Goal: Use online tool/utility: Use online tool/utility

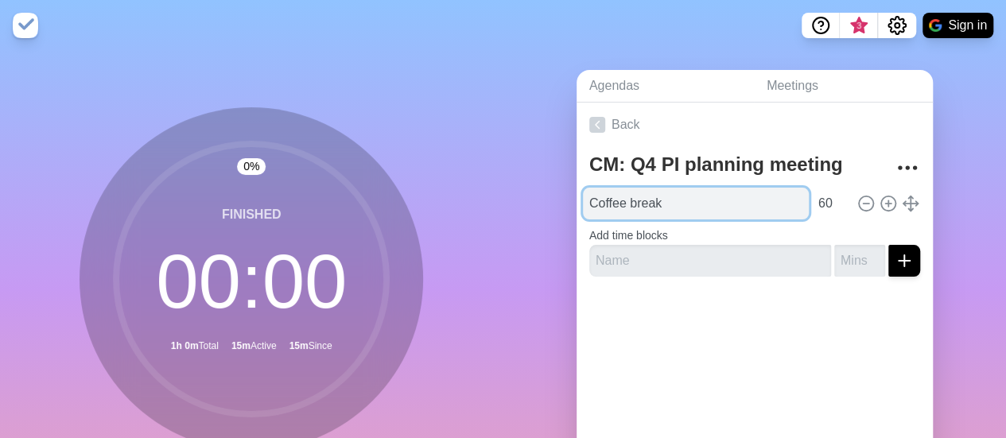
click at [687, 200] on input "Coffee break" at bounding box center [696, 204] width 226 height 32
drag, startPoint x: 687, startPoint y: 200, endPoint x: 572, endPoint y: 208, distance: 115.6
click at [577, 208] on div "CM: Q4 PI planning meeting Coffee break 60 Add time blocks" at bounding box center [755, 218] width 356 height 142
type input "Lunch"
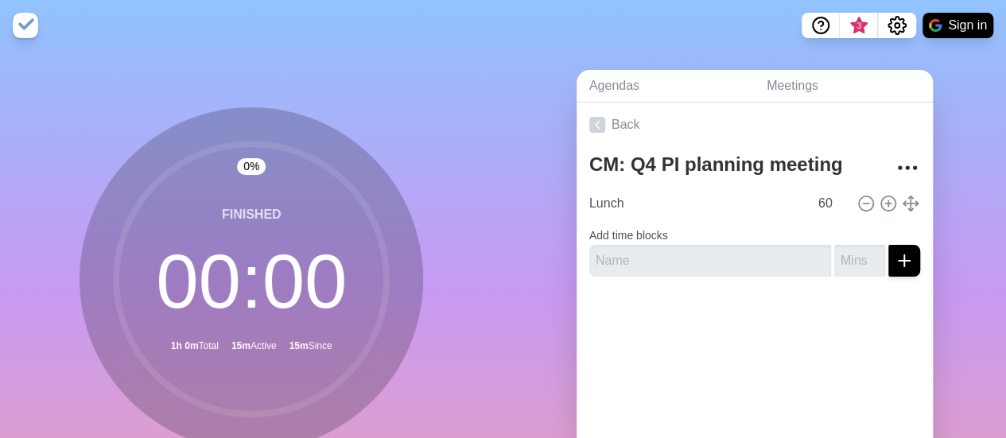
click at [714, 367] on div "Back CM: Q4 PI planning meeting Lunch 60 Add time blocks" at bounding box center [755, 325] width 356 height 445
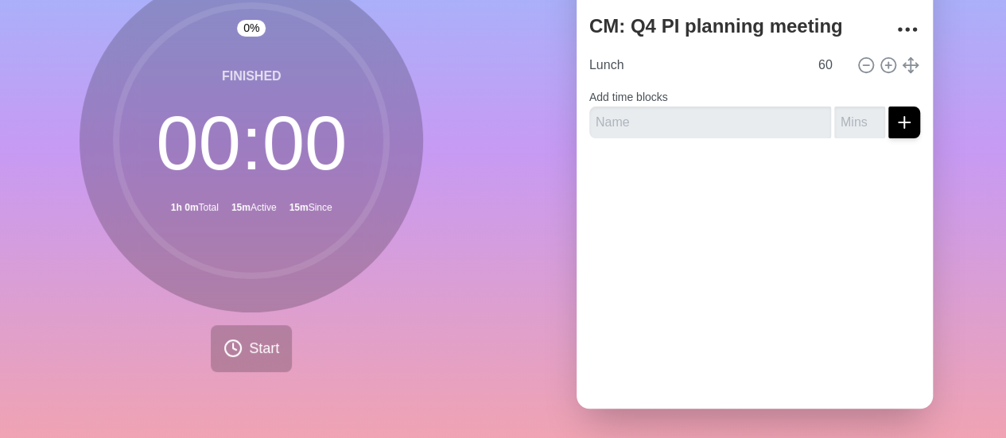
scroll to position [153, 0]
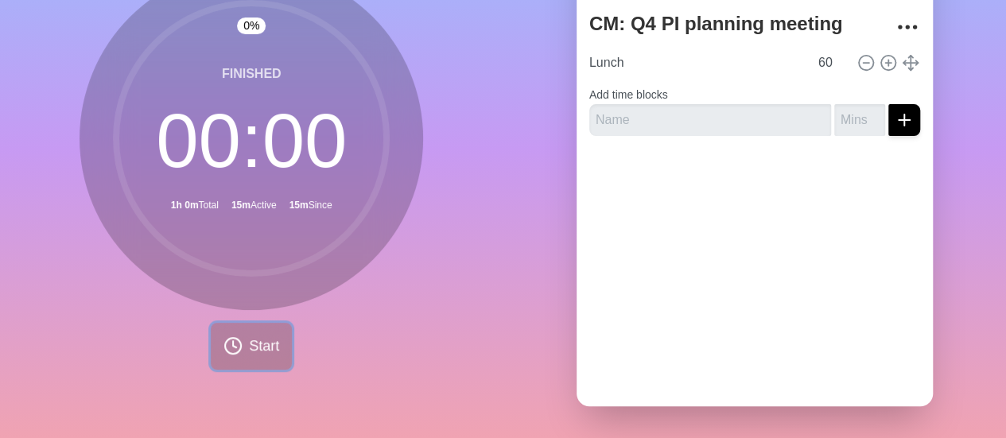
click at [250, 341] on span "Start" at bounding box center [264, 346] width 30 height 21
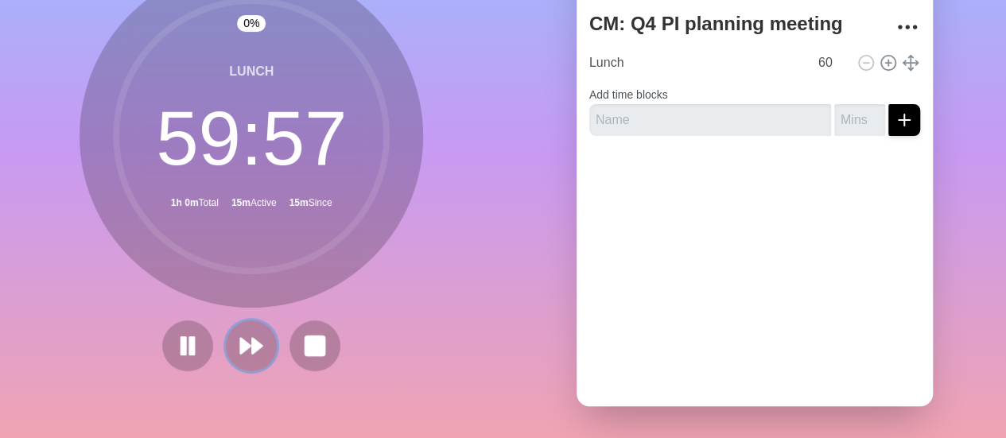
drag, startPoint x: 247, startPoint y: 342, endPoint x: 280, endPoint y: 360, distance: 38.1
click at [271, 365] on div "0 % Lunch 59 : 57 1h 0m Total 15m Active 15m Since" at bounding box center [251, 174] width 503 height 528
click at [305, 344] on rect at bounding box center [315, 346] width 20 height 20
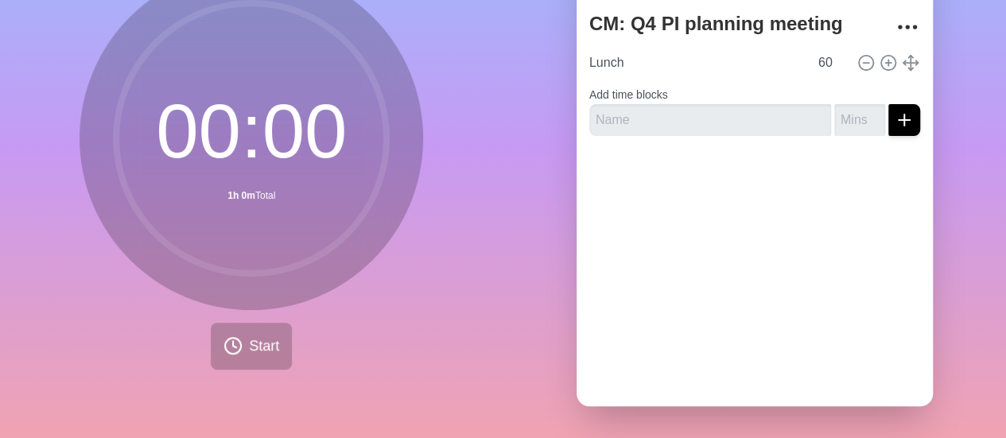
scroll to position [0, 0]
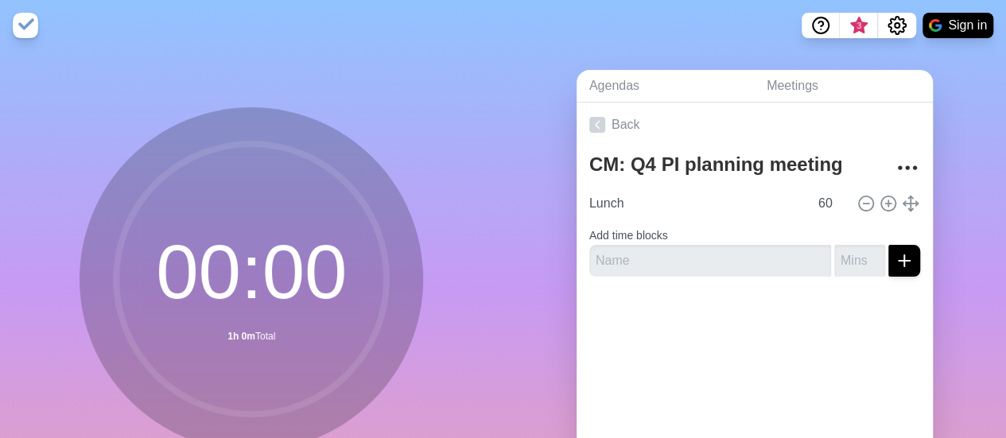
click at [457, 336] on div "00 : 00 1h 0m Total Start" at bounding box center [251, 315] width 503 height 528
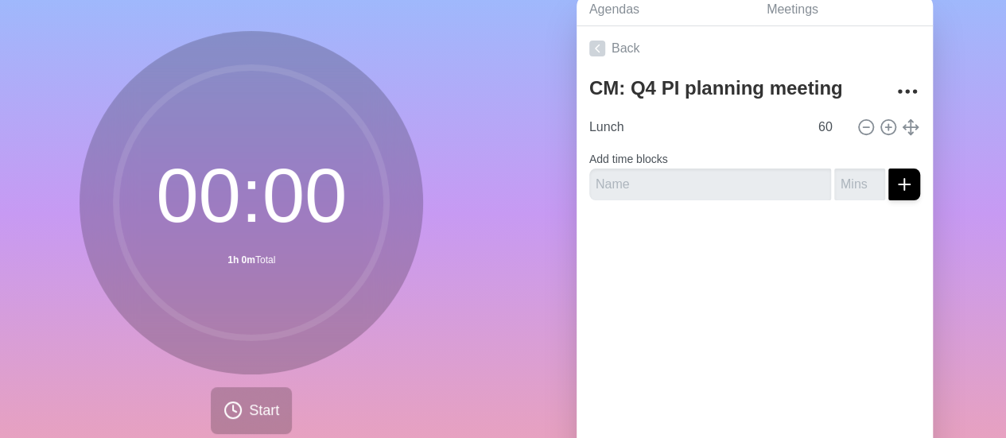
scroll to position [153, 0]
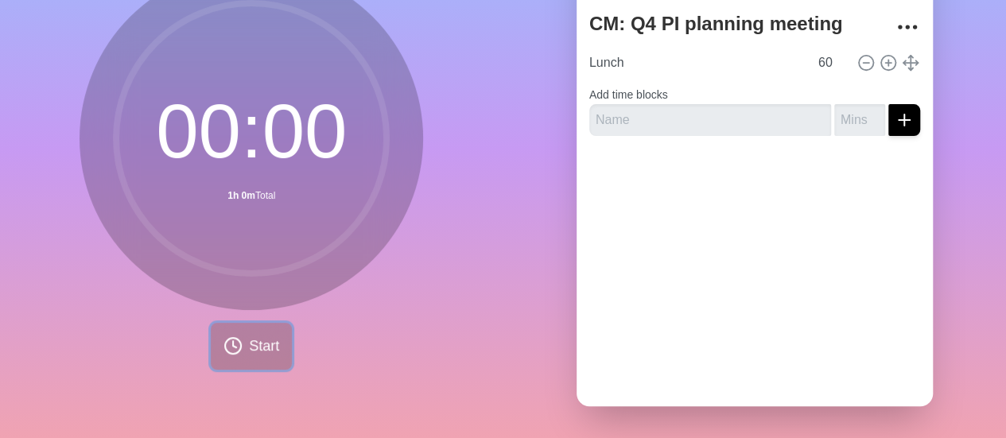
click at [226, 336] on icon at bounding box center [233, 345] width 19 height 19
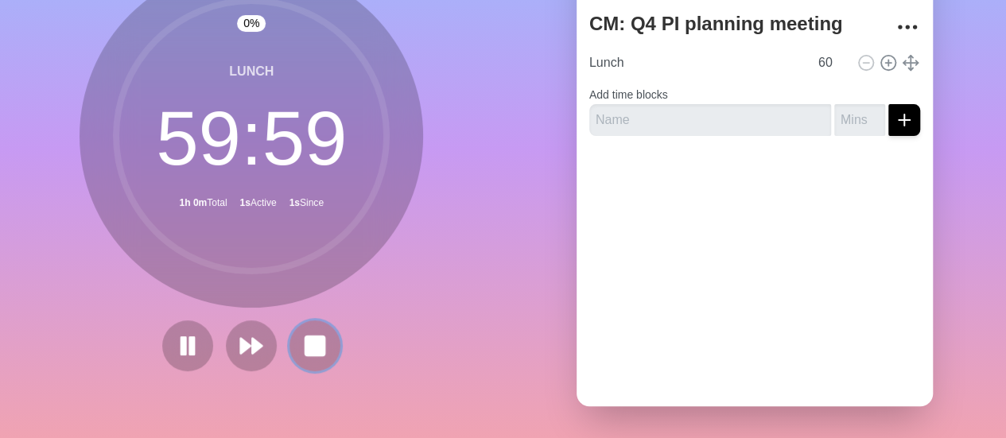
click at [312, 336] on rect at bounding box center [314, 345] width 19 height 19
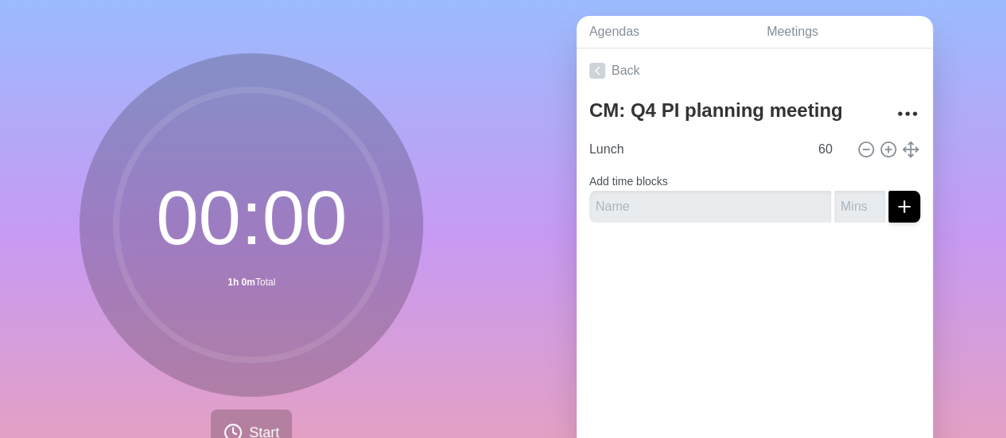
scroll to position [80, 0]
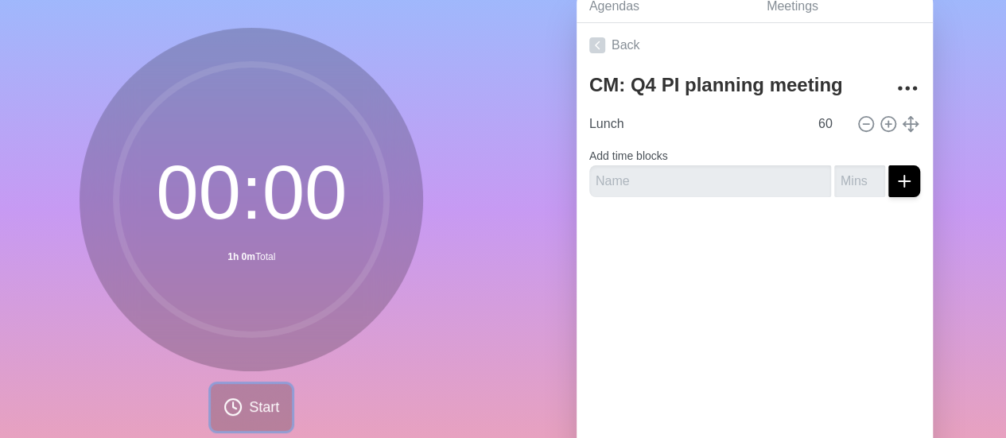
click at [262, 404] on span "Start" at bounding box center [264, 407] width 30 height 21
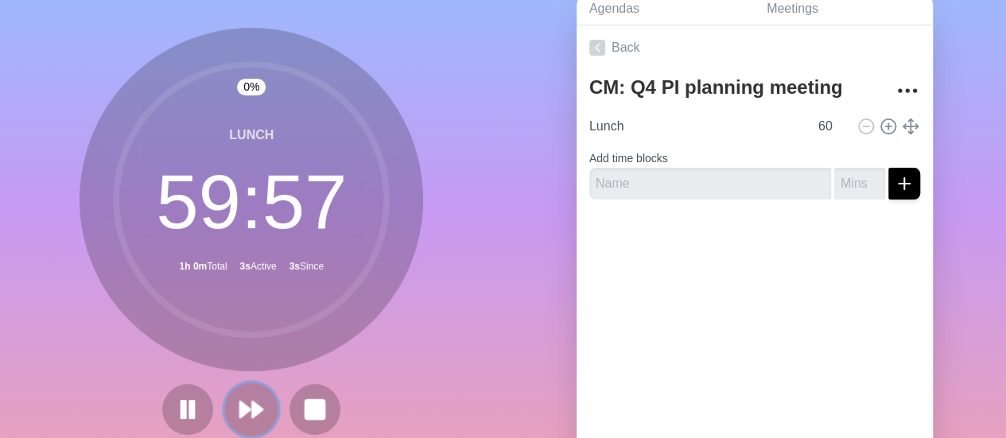
click at [253, 414] on polygon at bounding box center [258, 410] width 10 height 16
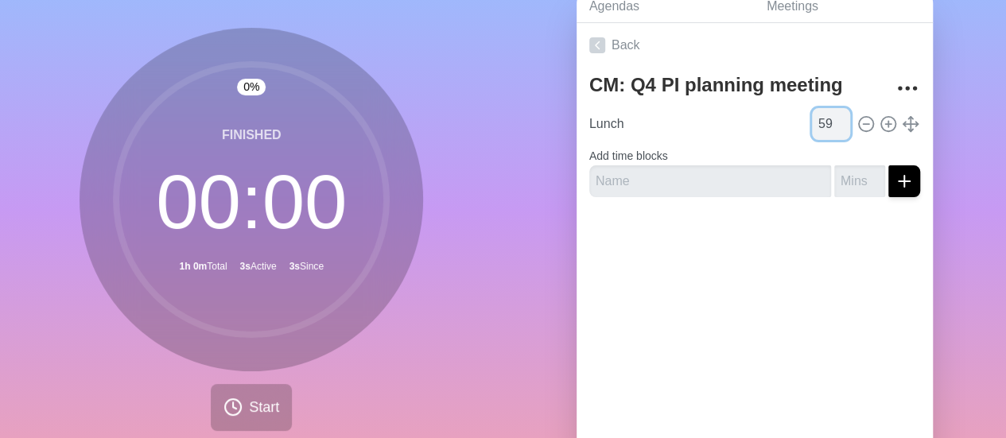
click at [822, 128] on input "59" at bounding box center [831, 124] width 38 height 32
click at [822, 128] on input "58" at bounding box center [831, 124] width 38 height 32
click at [822, 128] on input "57" at bounding box center [831, 124] width 38 height 32
click at [822, 128] on input "56" at bounding box center [831, 124] width 38 height 32
click at [822, 128] on input "55" at bounding box center [831, 124] width 38 height 32
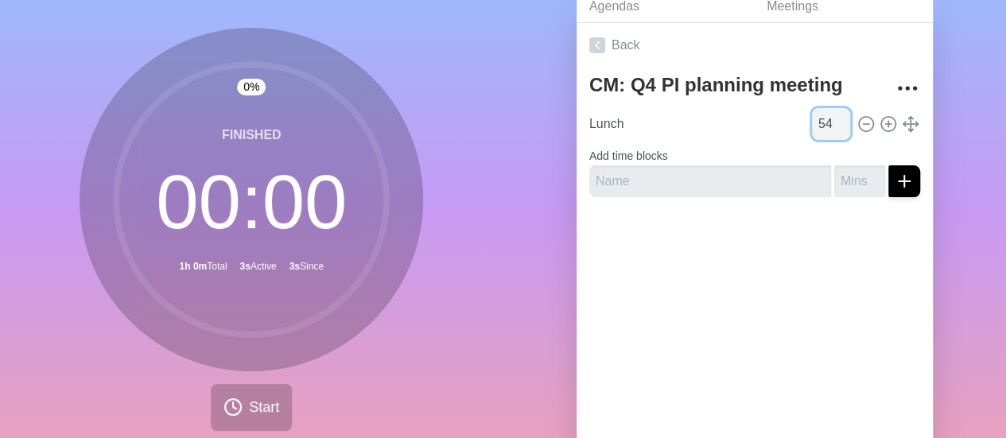
click at [822, 128] on input "54" at bounding box center [831, 124] width 38 height 32
click at [822, 128] on input "53" at bounding box center [831, 124] width 38 height 32
type input "52"
click at [822, 128] on input "52" at bounding box center [831, 124] width 38 height 32
click at [240, 402] on button "Start" at bounding box center [251, 407] width 81 height 47
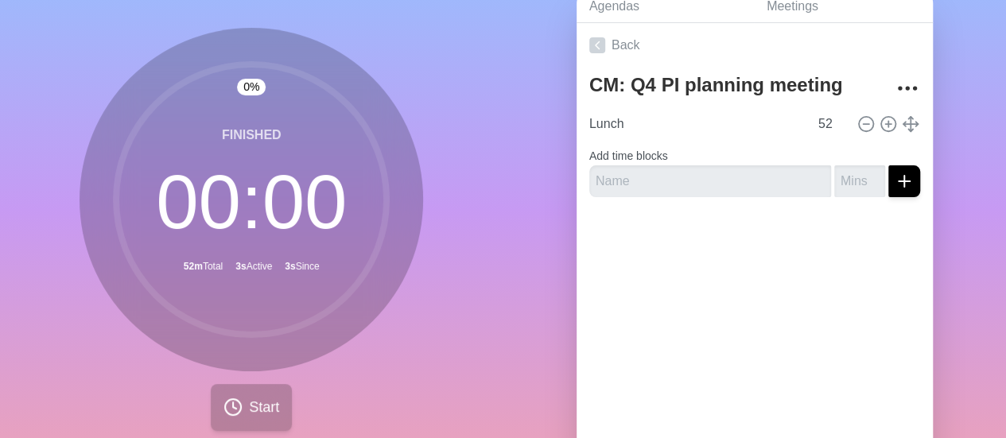
scroll to position [77, 0]
